Goal: Task Accomplishment & Management: Manage account settings

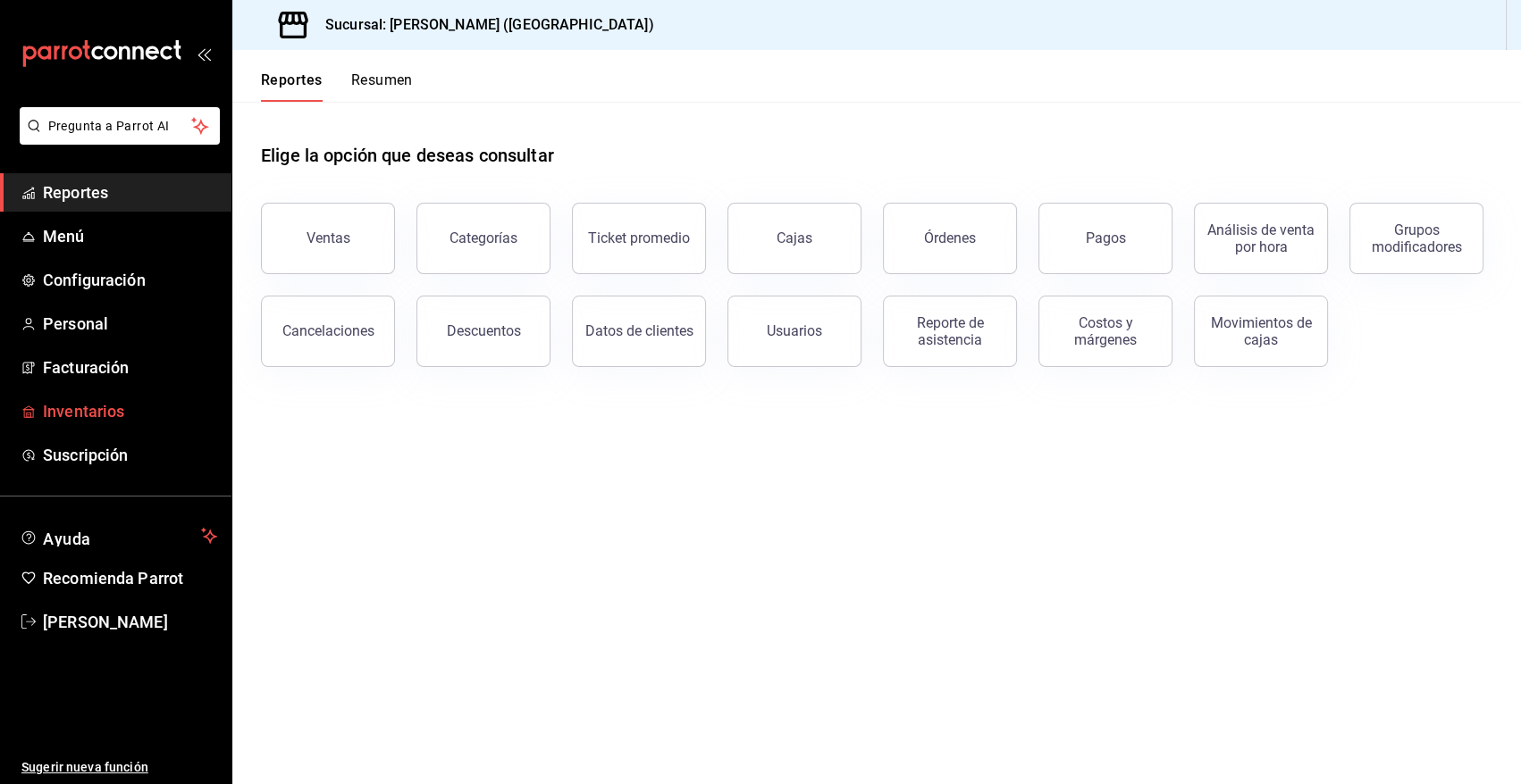
click at [106, 410] on span "Inventarios" at bounding box center [130, 412] width 174 height 24
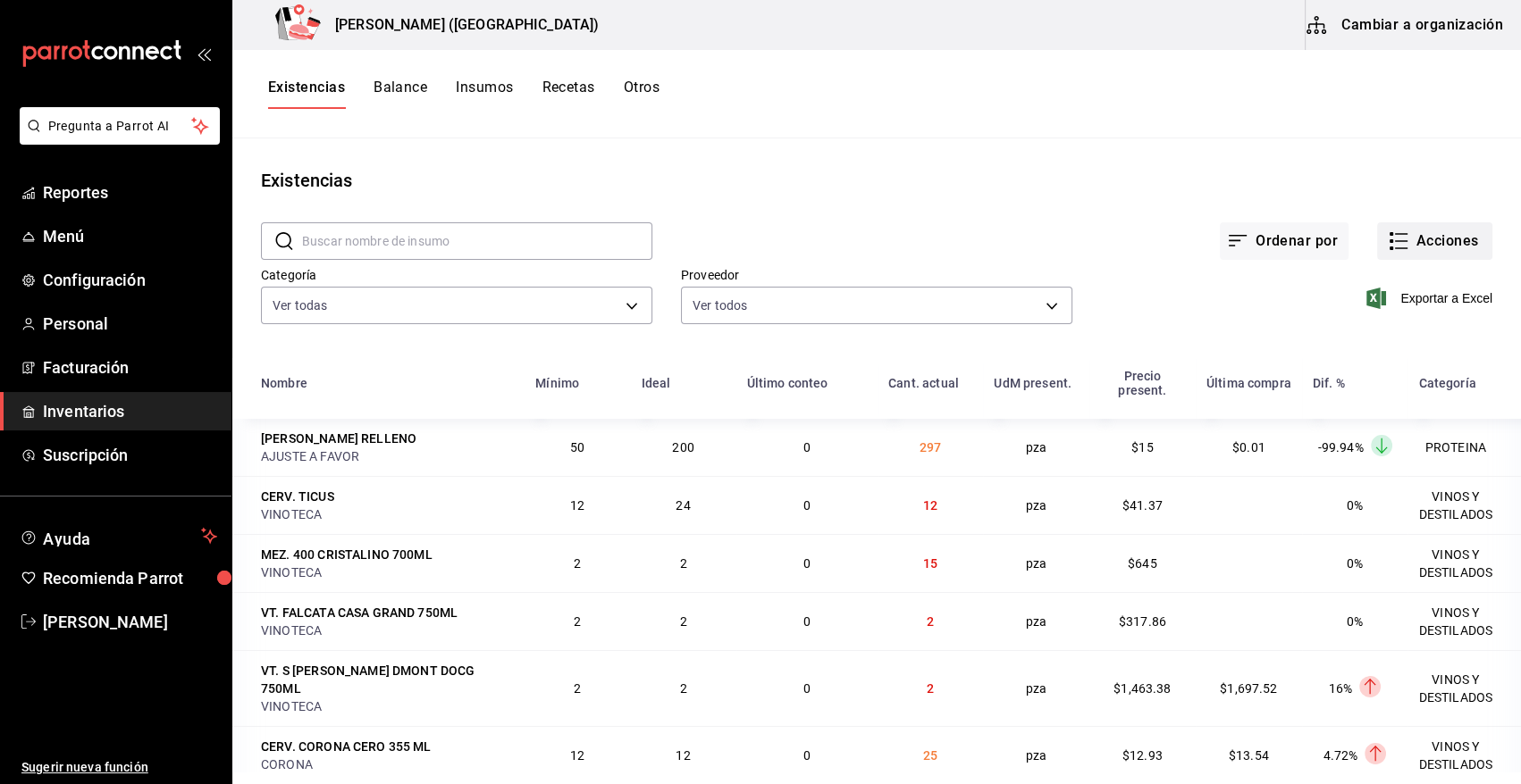
click at [1457, 241] on button "Acciones" at bounding box center [1434, 242] width 116 height 38
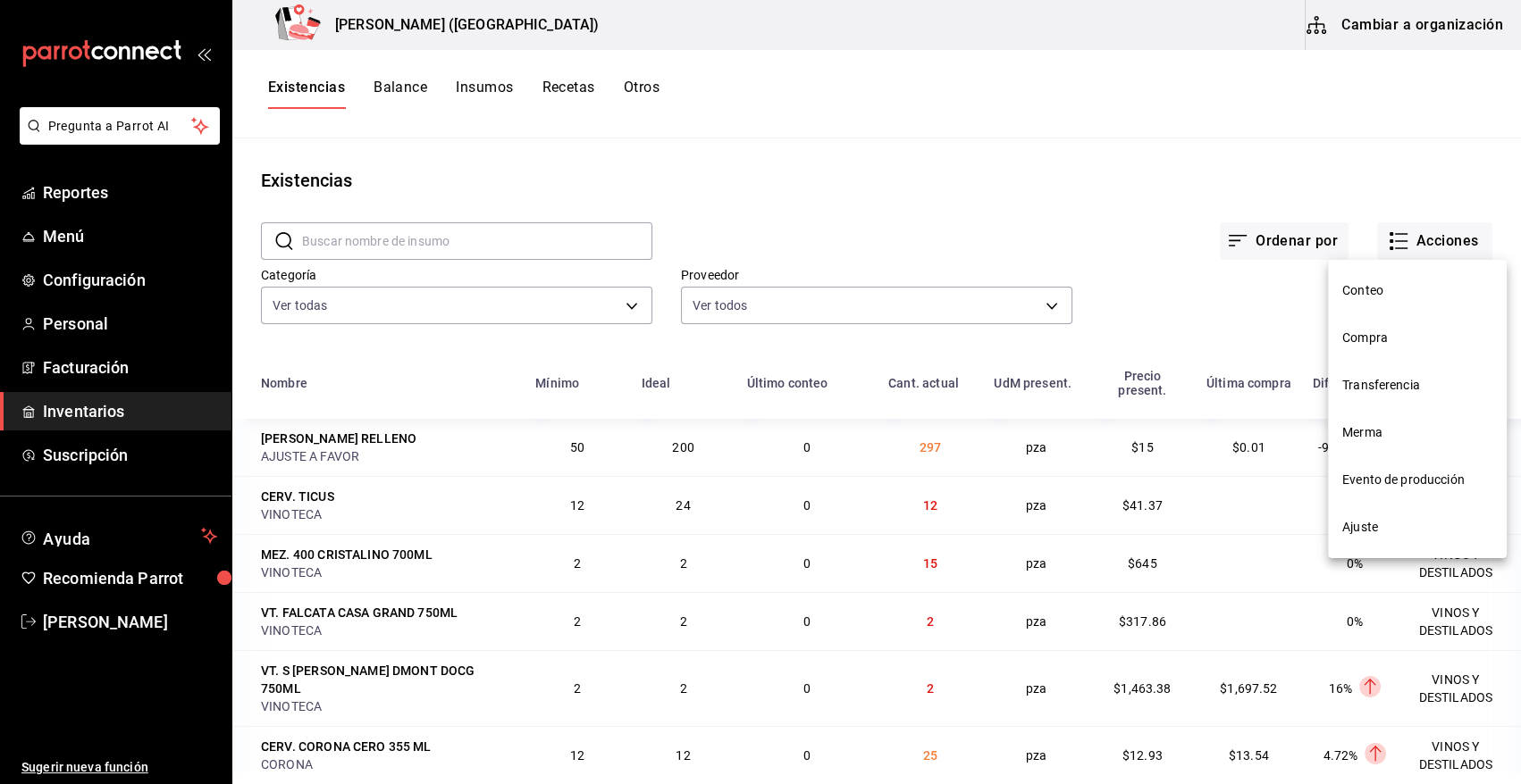
click at [1400, 337] on span "Compra" at bounding box center [1418, 338] width 151 height 19
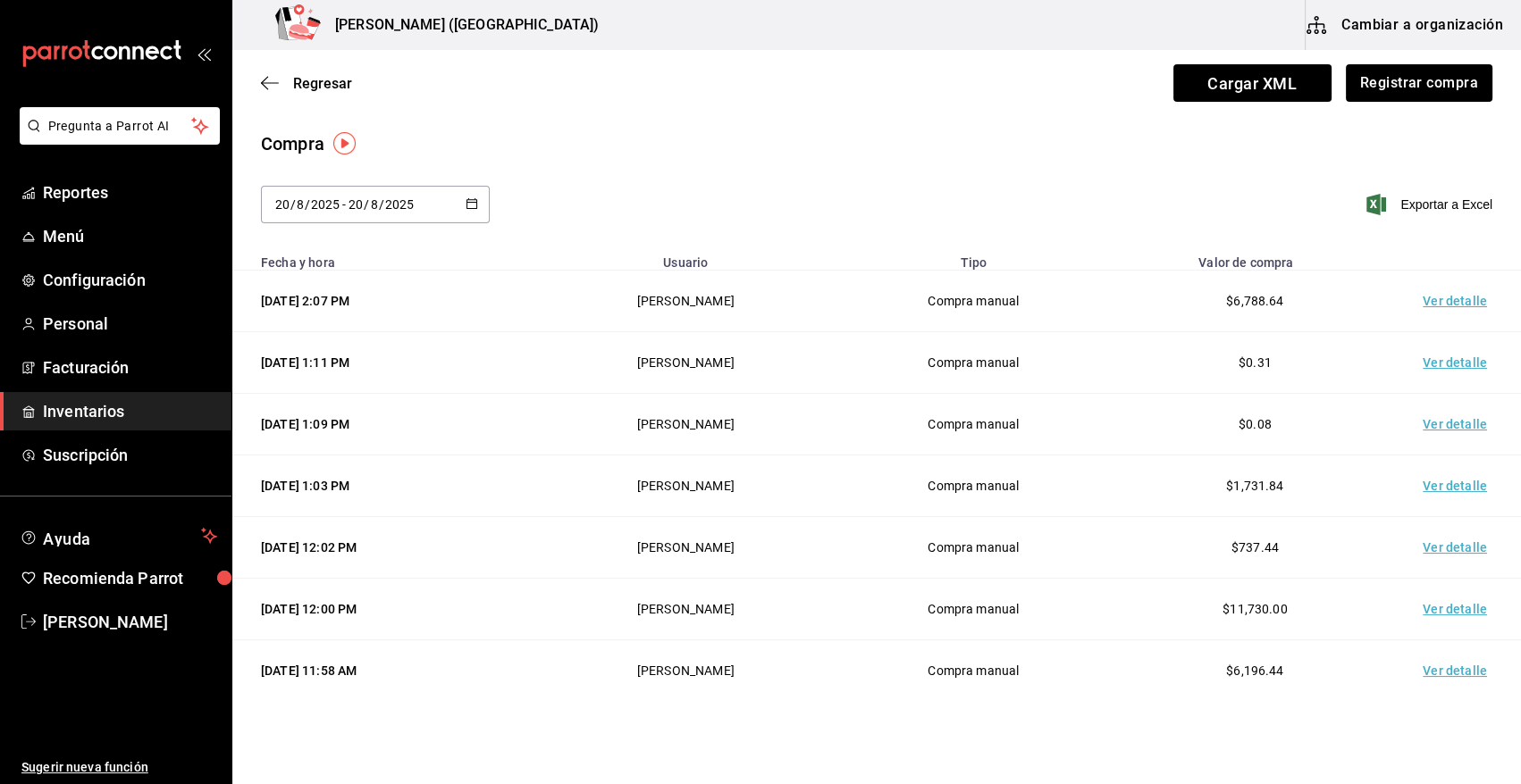
click at [1455, 307] on td "Ver detalle" at bounding box center [1458, 302] width 125 height 62
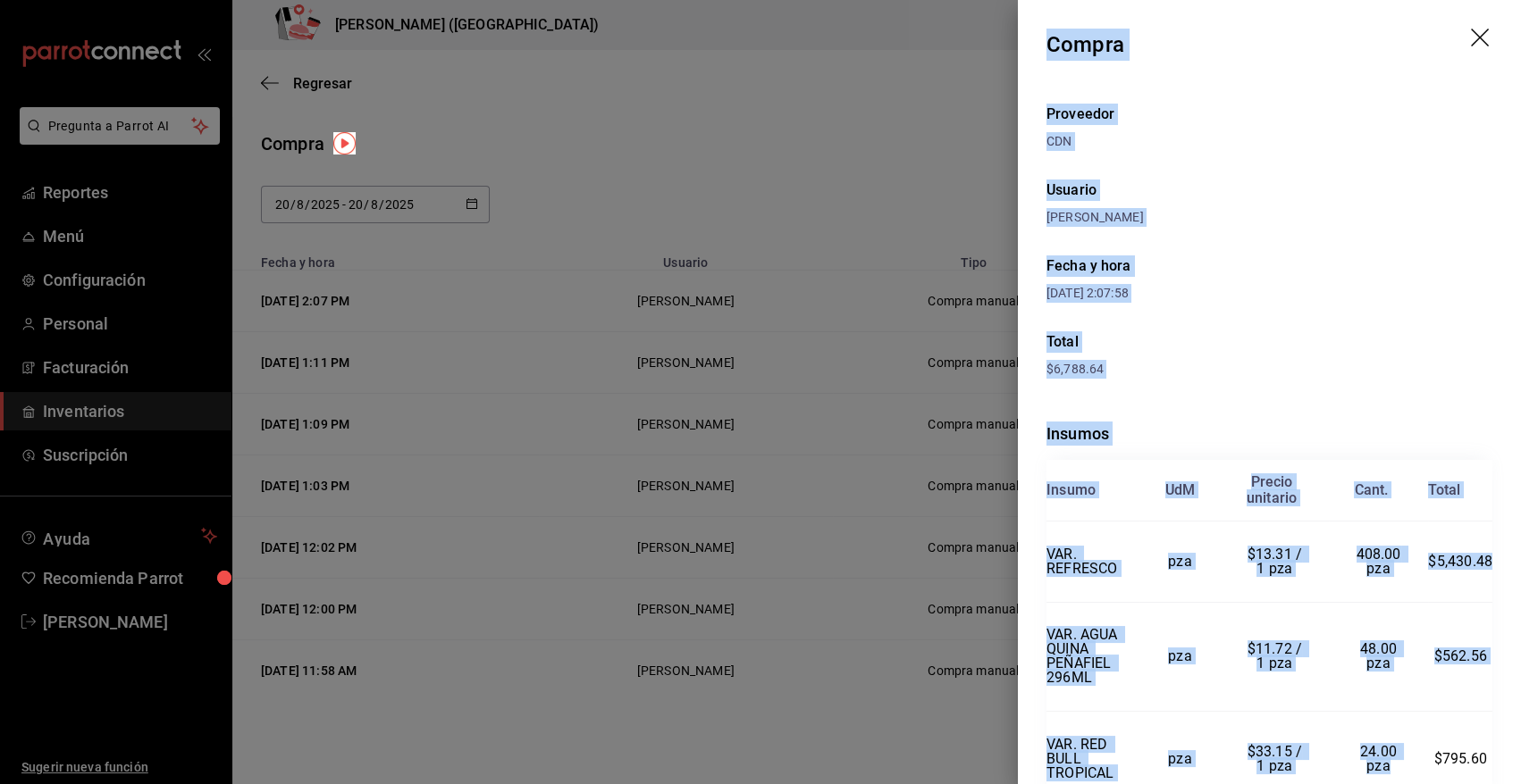
scroll to position [86, 0]
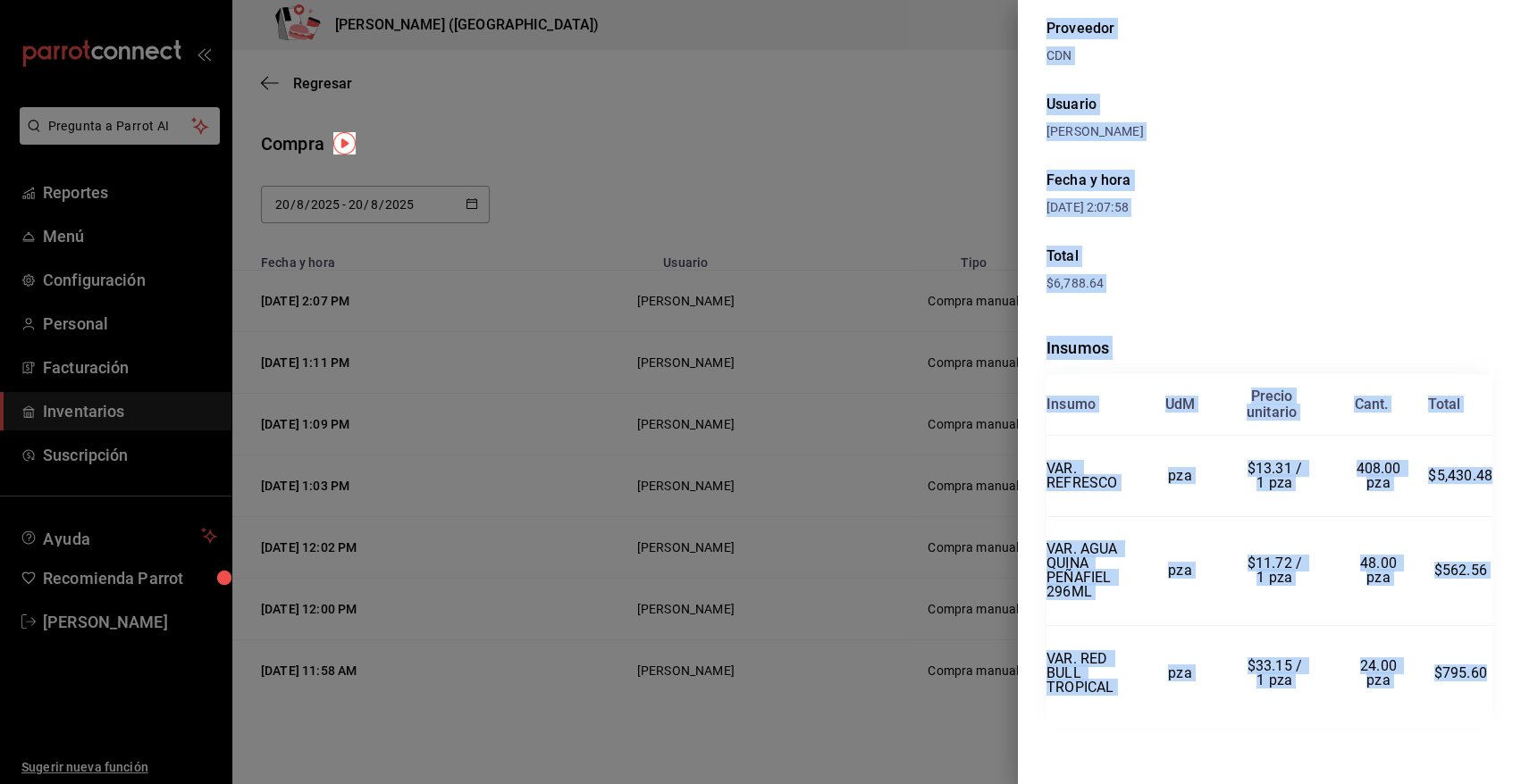
drag, startPoint x: 1047, startPoint y: 45, endPoint x: 1478, endPoint y: 689, distance: 774.9
click at [1478, 689] on div "Compra Proveedor CDN Usuario Angy Madalena Fecha y hora 20/08/2025 2:07:58 Tota…" at bounding box center [1269, 392] width 503 height 784
copy div "Compra Proveedor CDN Usuario Angy Madalena Fecha y hora 20/08/2025 2:07:58 Tota…"
